Goal: Check status

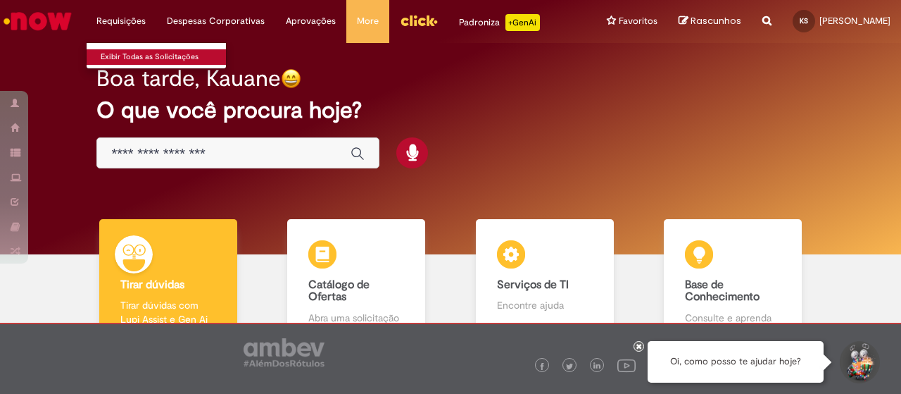
click at [136, 49] on link "Exibir Todas as Solicitações" at bounding box center [164, 56] width 155 height 15
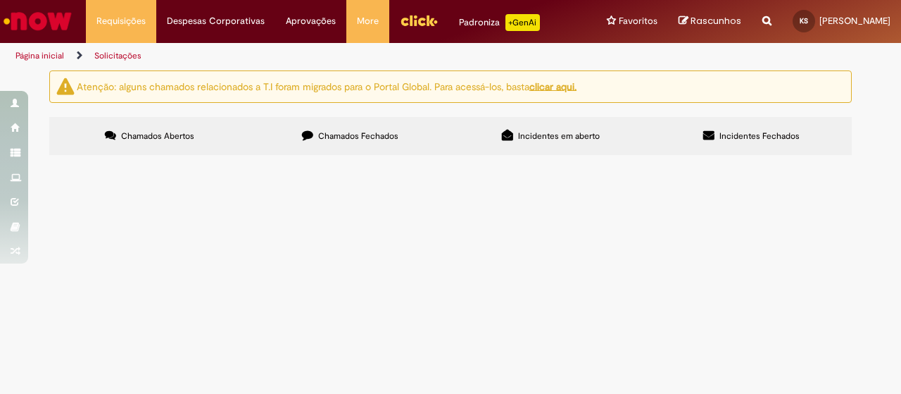
click at [329, 127] on label "Chamados Fechados" at bounding box center [350, 136] width 201 height 38
click at [0, 0] on td at bounding box center [0, 0] width 0 height 0
click at [0, 0] on td "R13463533" at bounding box center [0, 0] width 0 height 0
click at [0, 0] on span "[DATE] 10:59:23" at bounding box center [0, 0] width 0 height 0
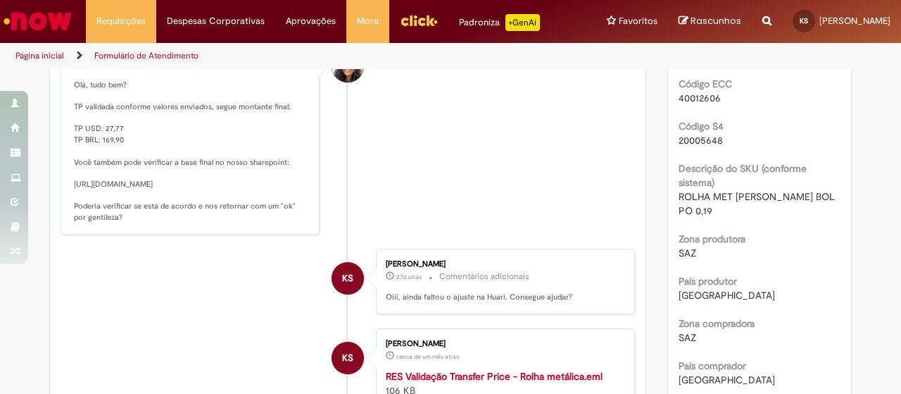
scroll to position [263, 0]
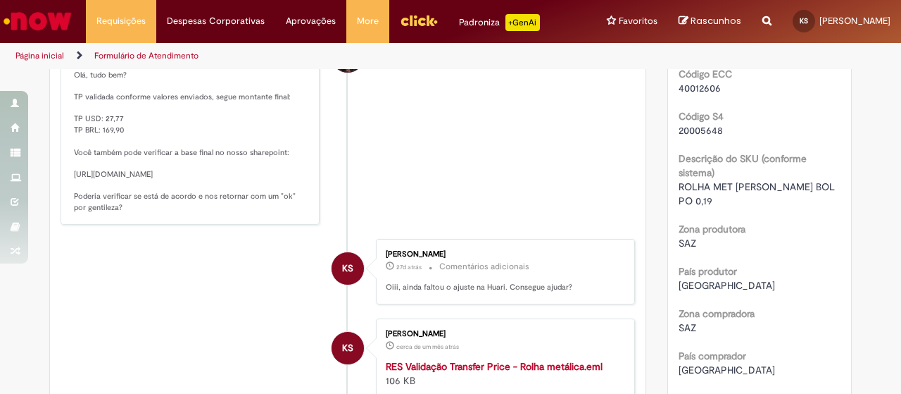
drag, startPoint x: 264, startPoint y: 218, endPoint x: 64, endPoint y: 172, distance: 205.2
click at [65, 172] on div "[PERSON_NAME] 26d atrás 26 dias atrás Comentários adicionais Olá, tudo bem? TP …" at bounding box center [190, 125] width 251 height 189
copy p "[URL][DOMAIN_NAME]"
